Goal: Task Accomplishment & Management: Use online tool/utility

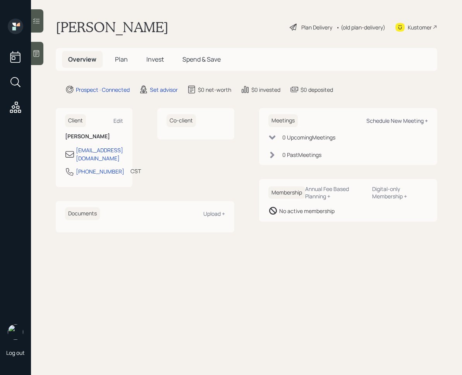
click at [397, 118] on div "Schedule New Meeting +" at bounding box center [398, 120] width 62 height 7
select select "round-[PERSON_NAME]"
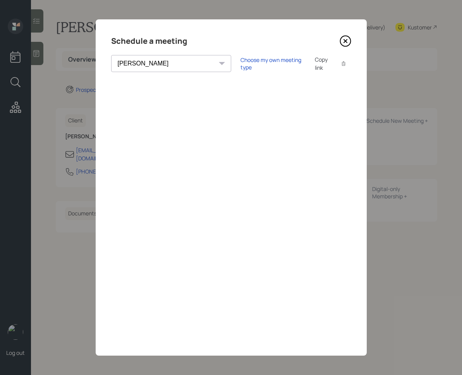
click at [343, 42] on icon at bounding box center [346, 41] width 12 height 12
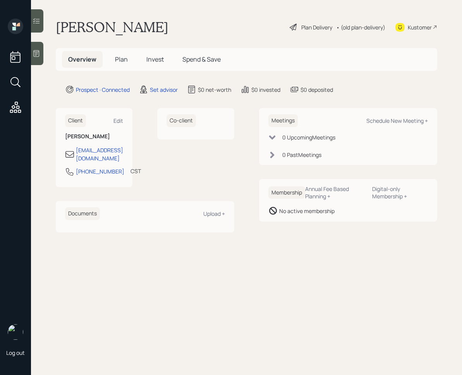
click at [40, 59] on div at bounding box center [37, 53] width 12 height 23
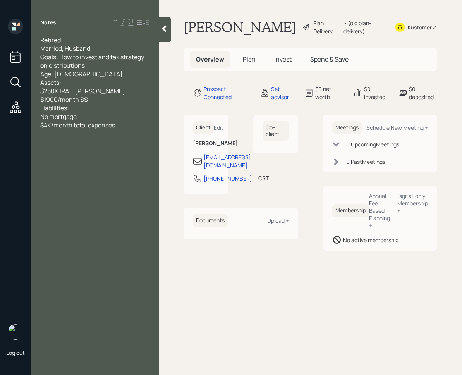
click at [167, 28] on icon at bounding box center [164, 29] width 8 height 8
